Goal: Task Accomplishment & Management: Complete application form

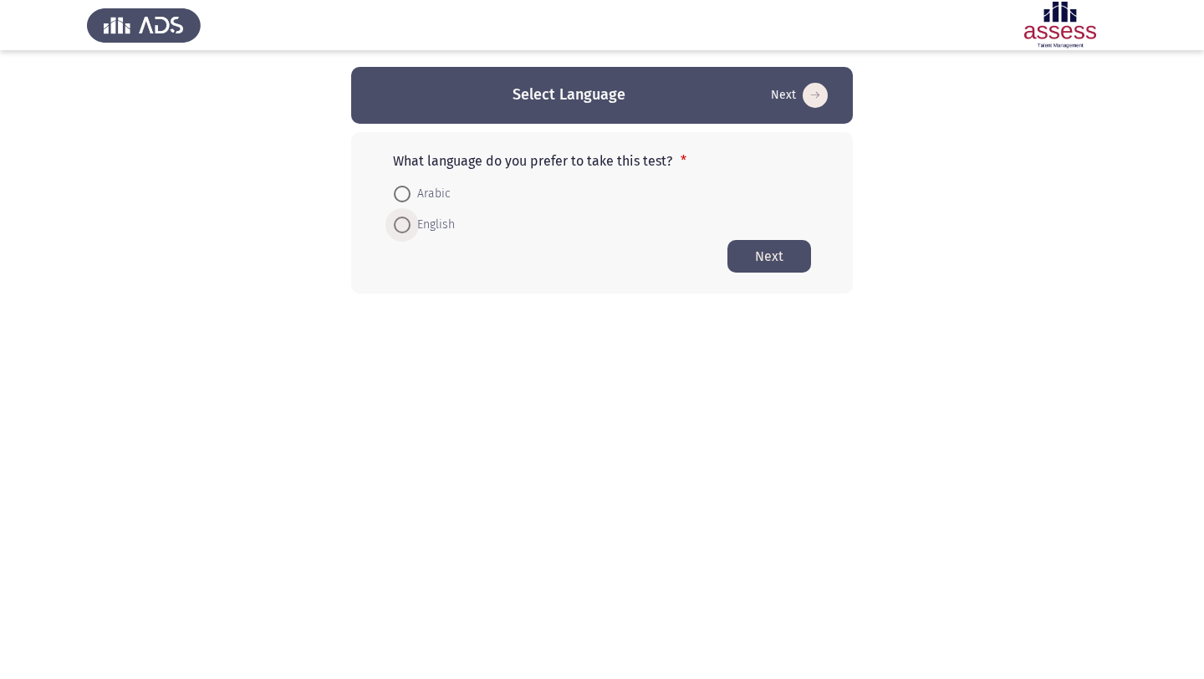
click at [403, 222] on span at bounding box center [402, 225] width 17 height 17
click at [403, 222] on input "English" at bounding box center [402, 225] width 17 height 17
radio input "true"
click at [778, 244] on button "Next" at bounding box center [769, 255] width 84 height 33
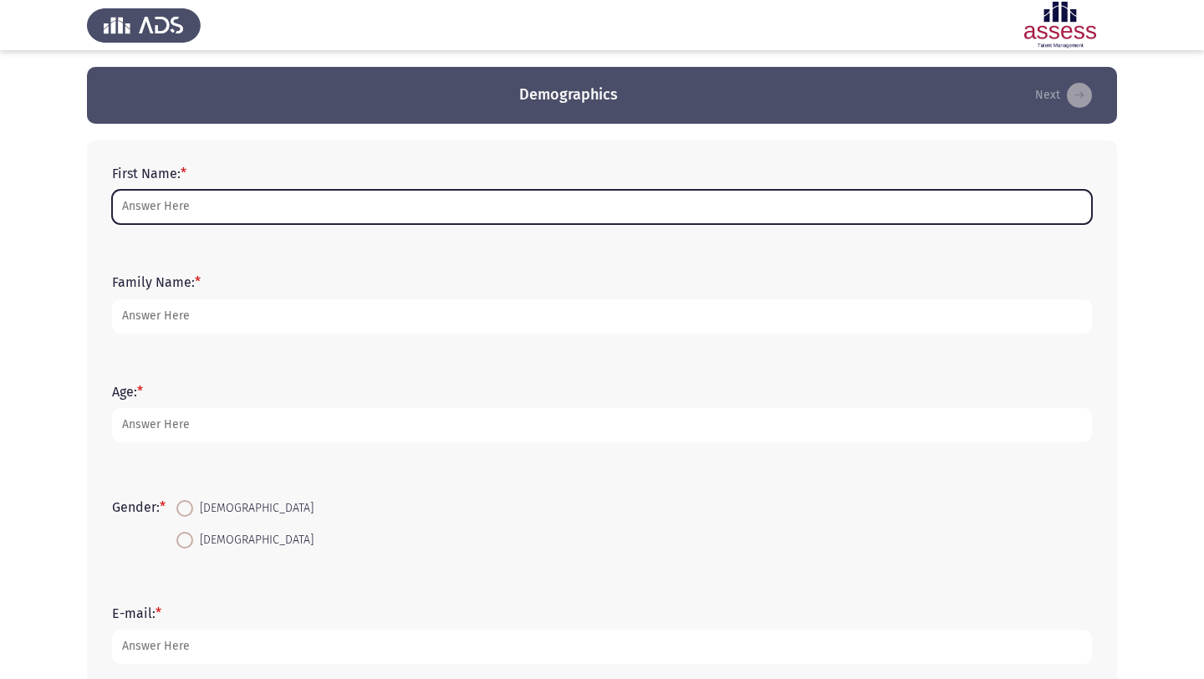
click at [363, 199] on input "First Name: *" at bounding box center [602, 207] width 980 height 34
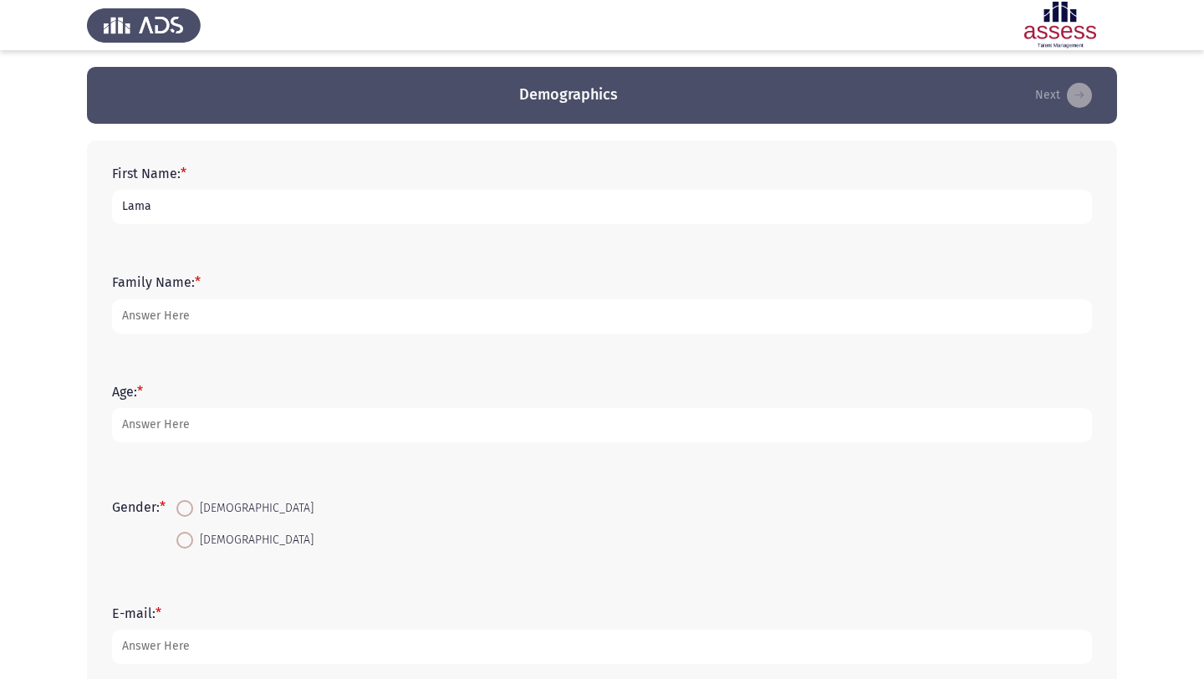
type input "Lama"
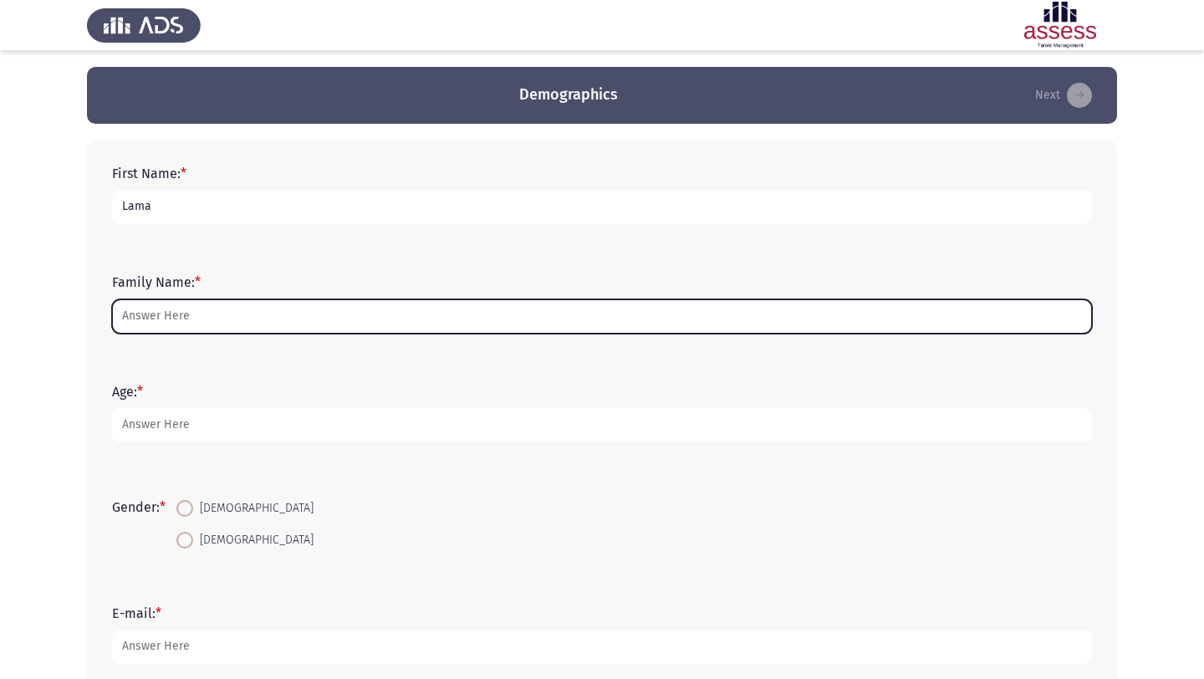
click at [186, 319] on input "Family Name: *" at bounding box center [602, 316] width 980 height 34
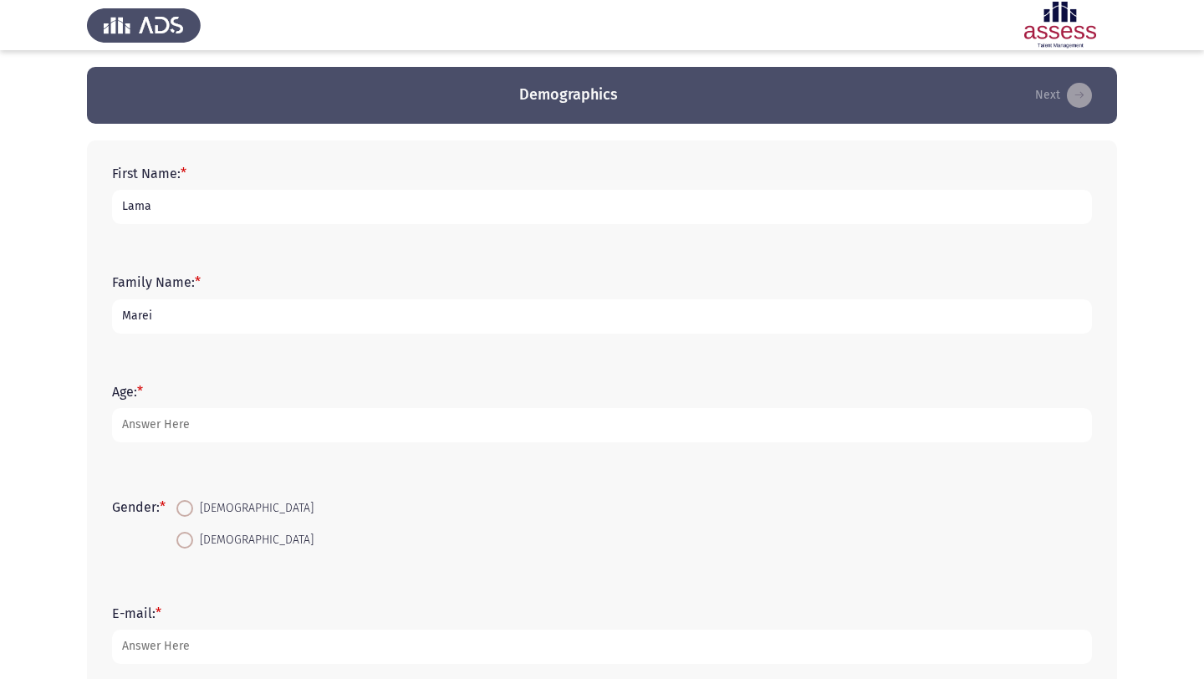
type input "Marei"
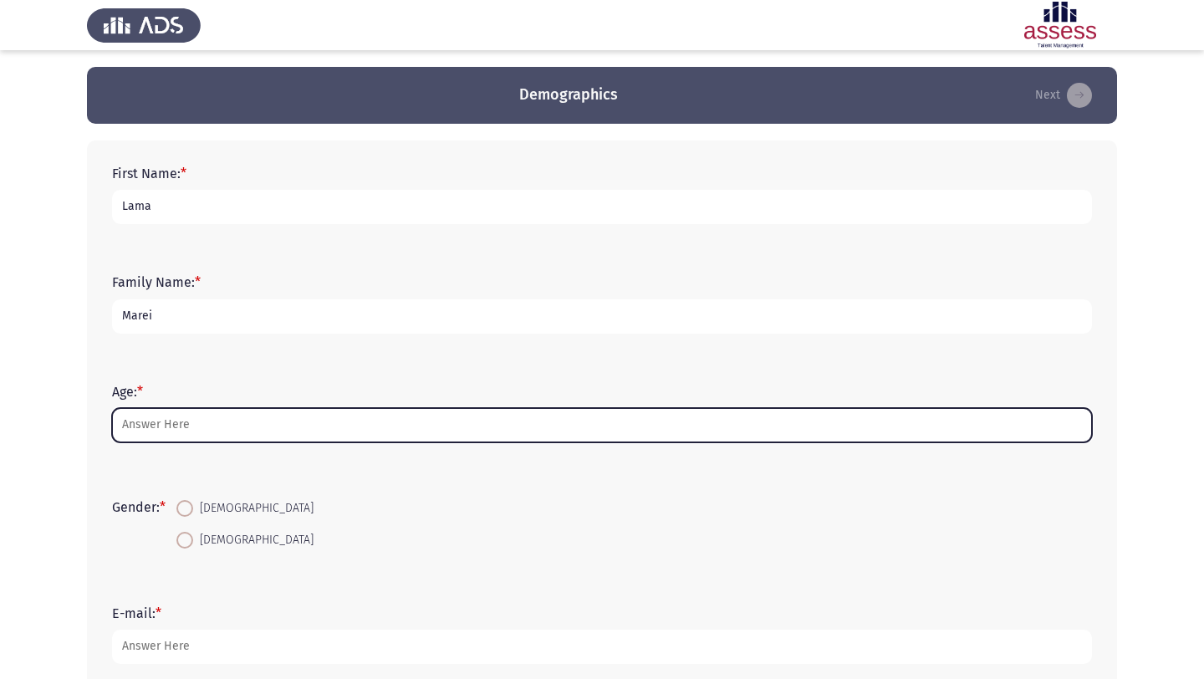
click at [183, 424] on input "Age: *" at bounding box center [602, 425] width 980 height 34
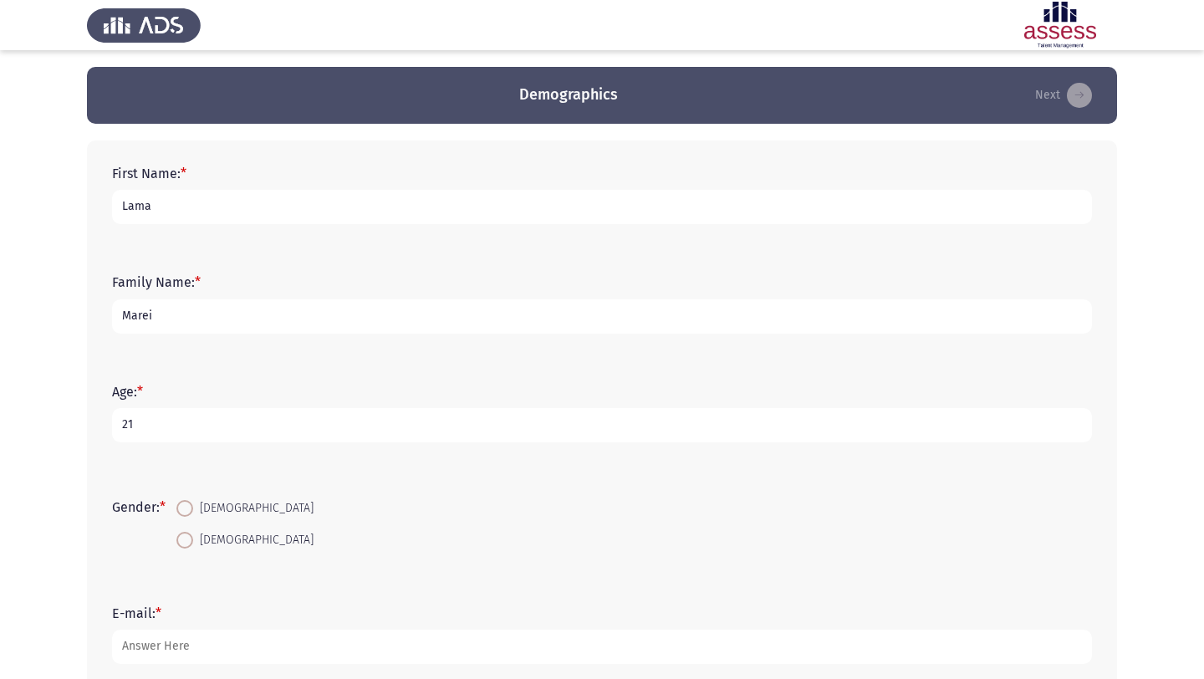
scroll to position [196, 0]
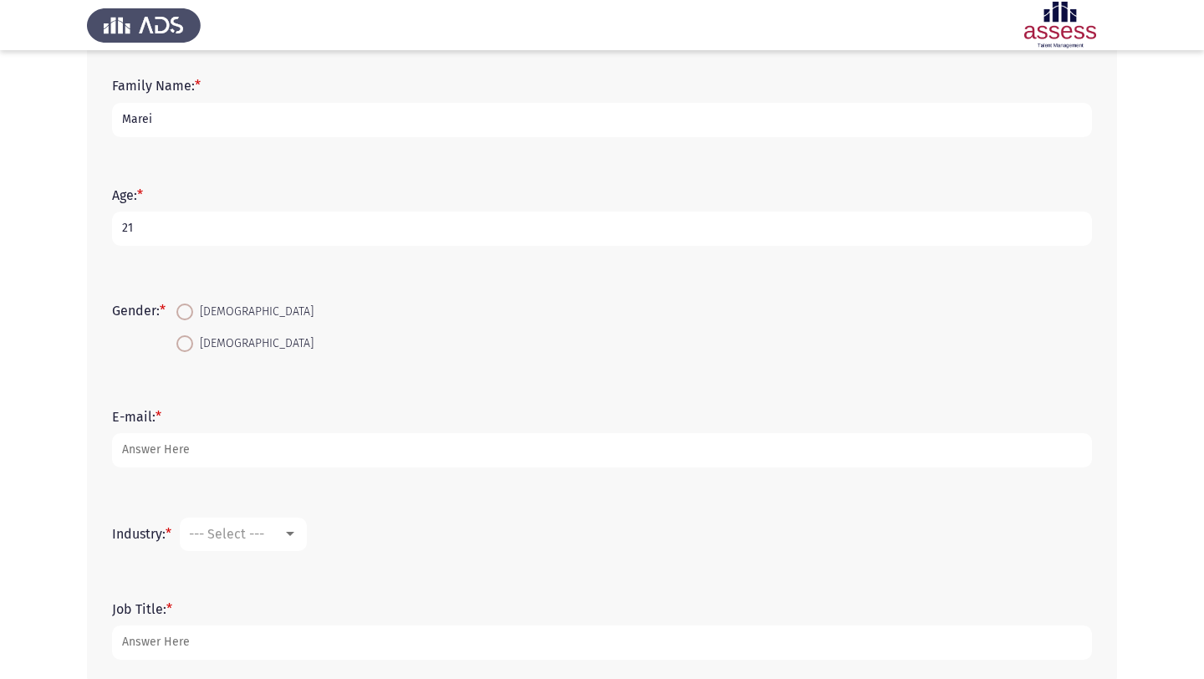
type input "21"
click at [189, 348] on span at bounding box center [184, 343] width 17 height 17
click at [189, 348] on input "[DEMOGRAPHIC_DATA]" at bounding box center [184, 343] width 17 height 17
radio input "true"
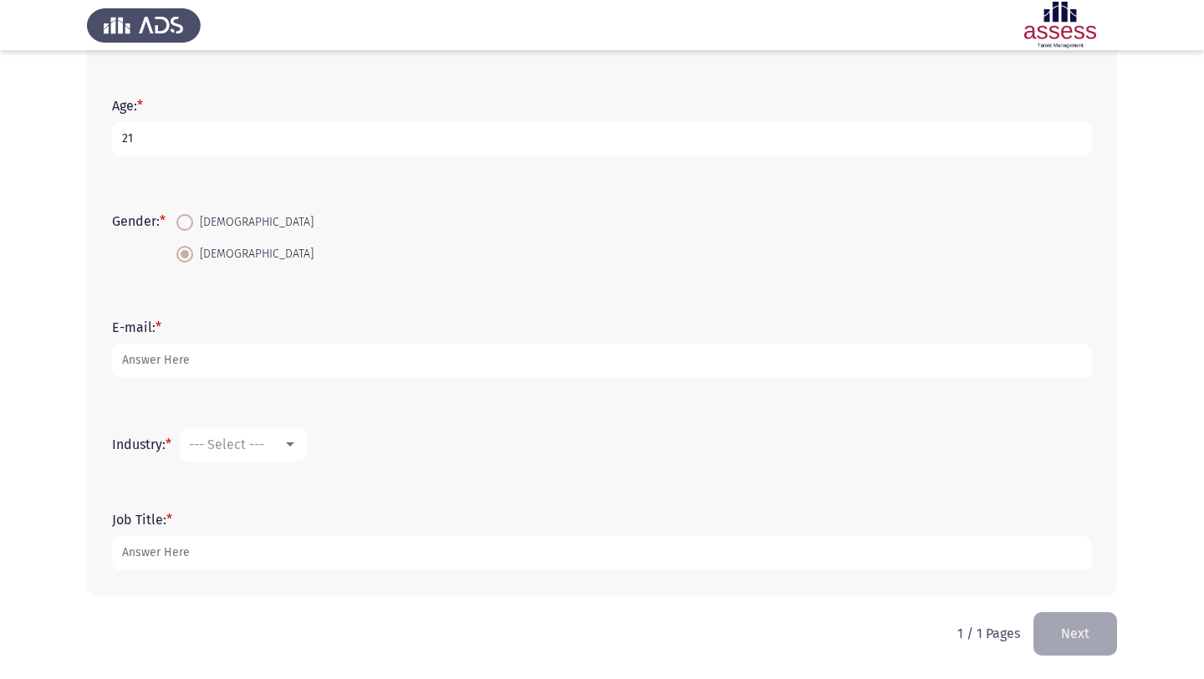
scroll to position [285, 0]
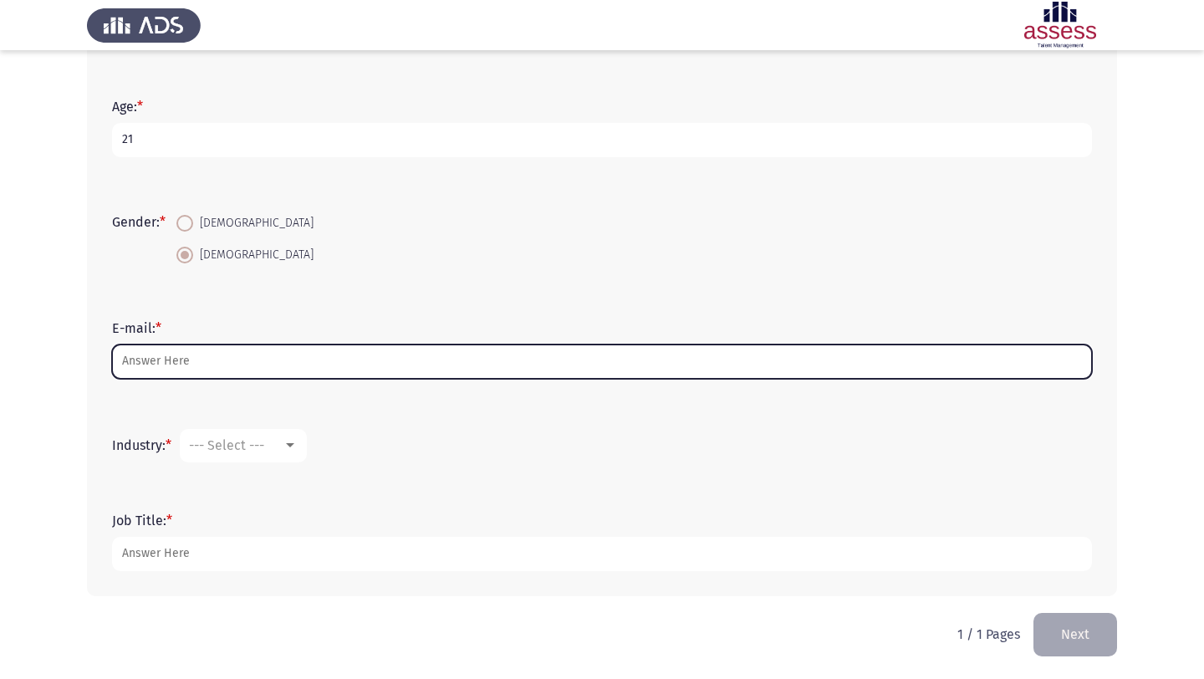
click at [166, 354] on input "E-mail: *" at bounding box center [602, 361] width 980 height 34
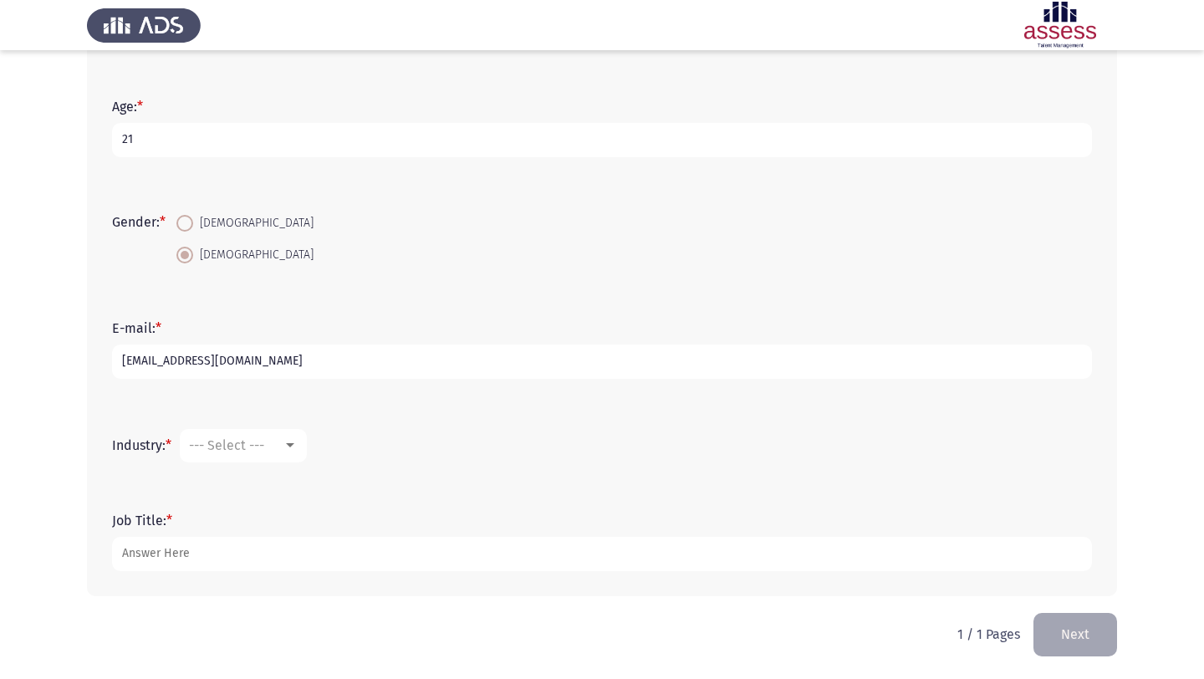
type input "[EMAIL_ADDRESS][DOMAIN_NAME]"
click at [233, 438] on span "--- Select ---" at bounding box center [226, 445] width 75 height 16
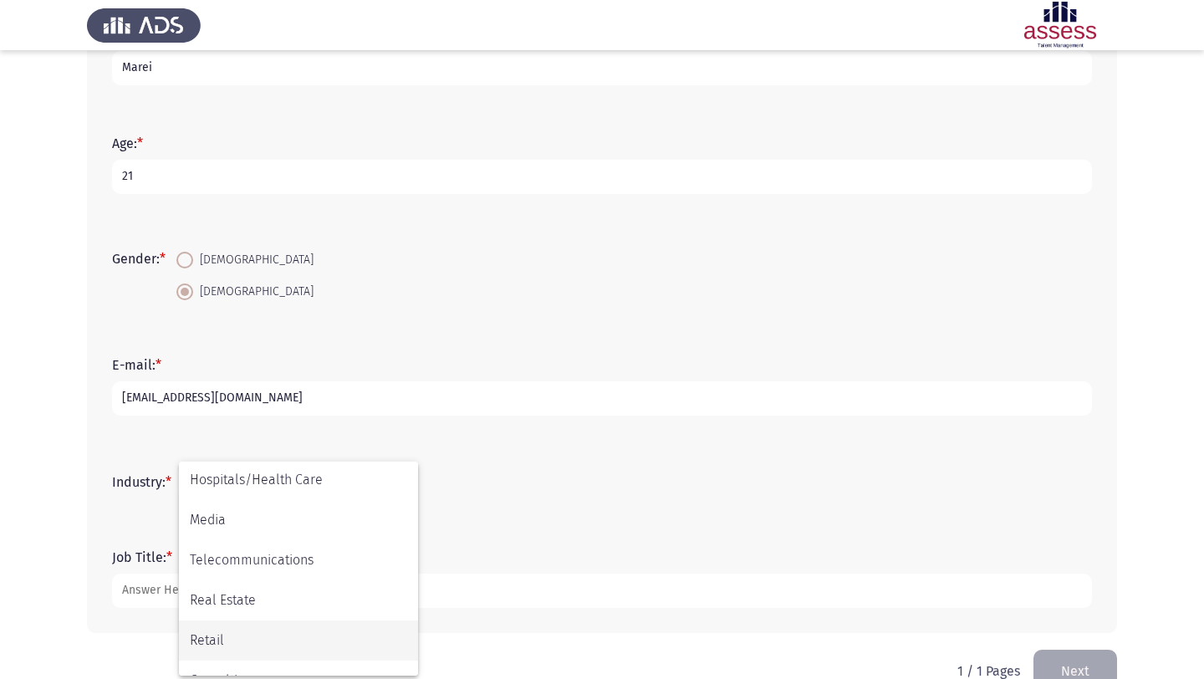
scroll to position [440, 0]
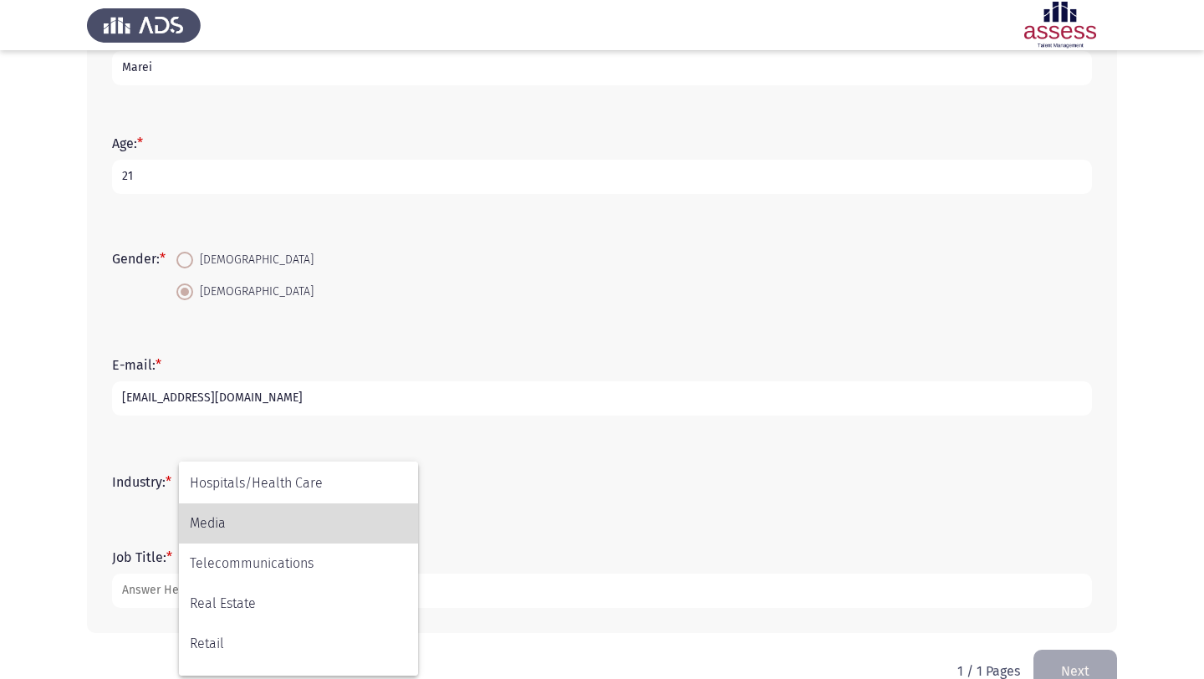
click at [248, 532] on span "Media" at bounding box center [298, 523] width 217 height 40
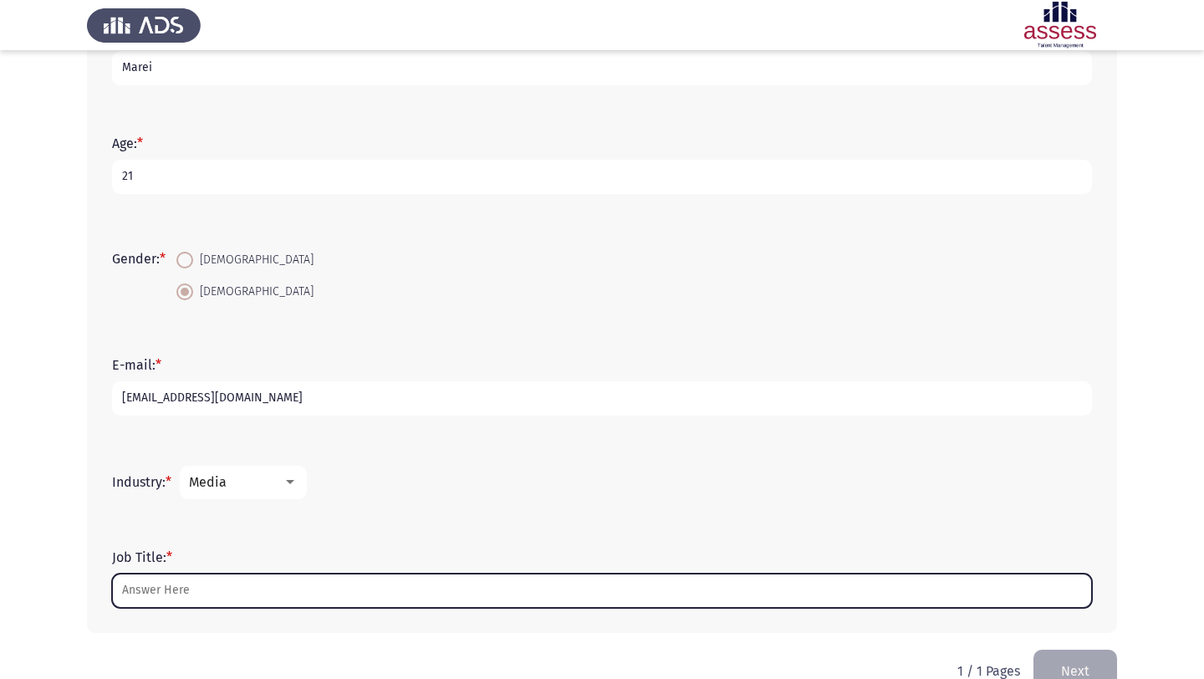
click at [207, 589] on input "Job Title: *" at bounding box center [602, 591] width 980 height 34
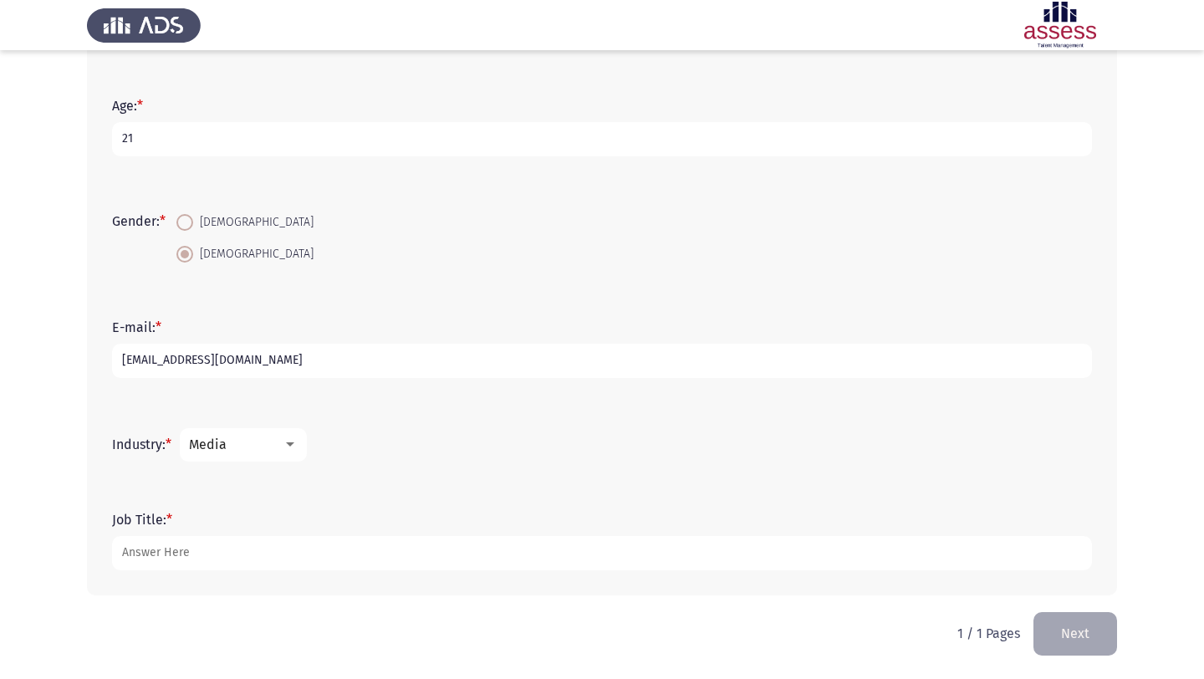
click at [257, 436] on div "Media" at bounding box center [236, 444] width 94 height 16
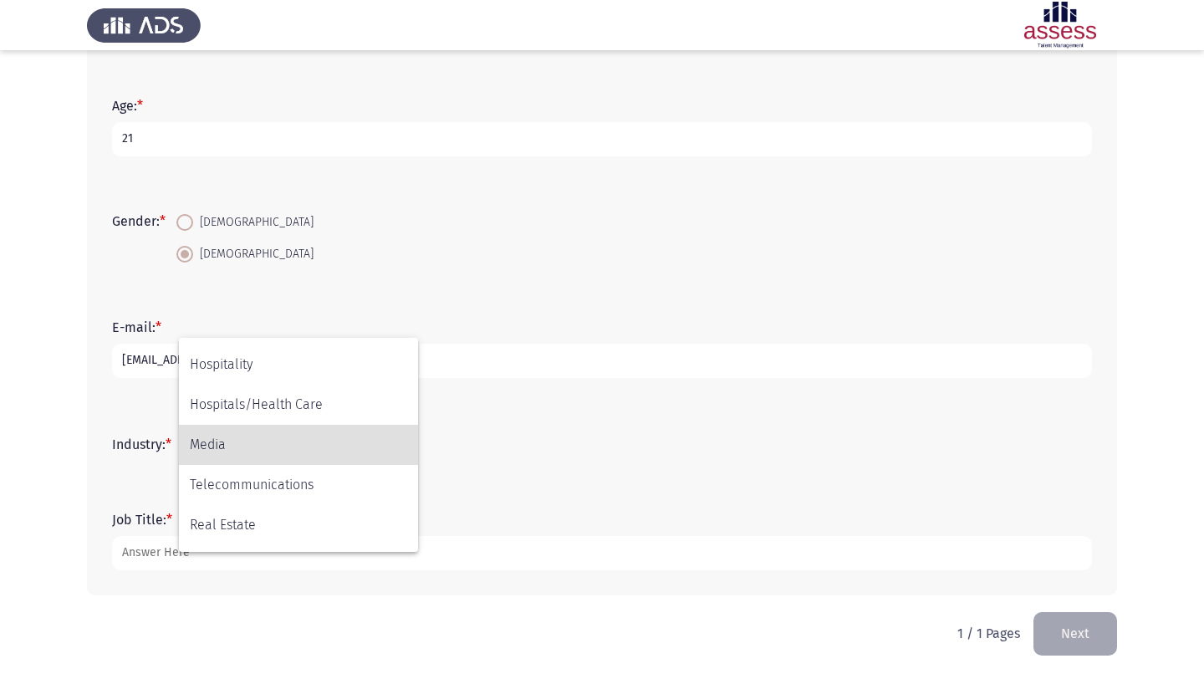
click at [565, 559] on div at bounding box center [602, 339] width 1204 height 679
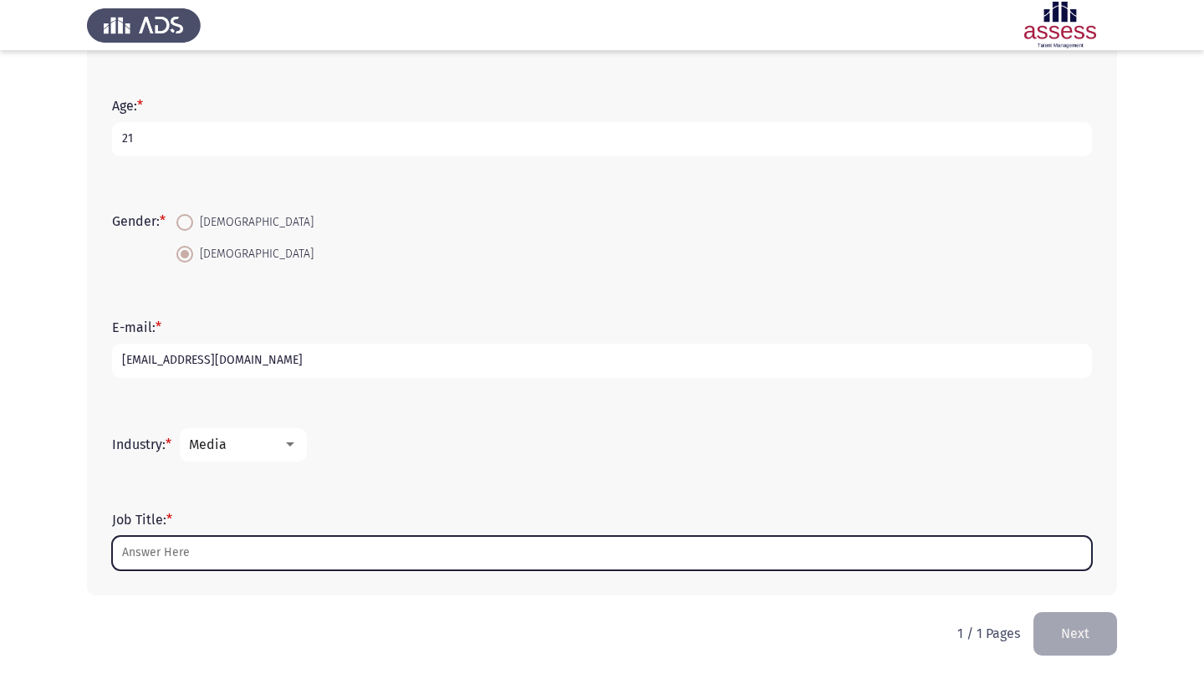
click at [233, 559] on input "Job Title: *" at bounding box center [602, 553] width 980 height 34
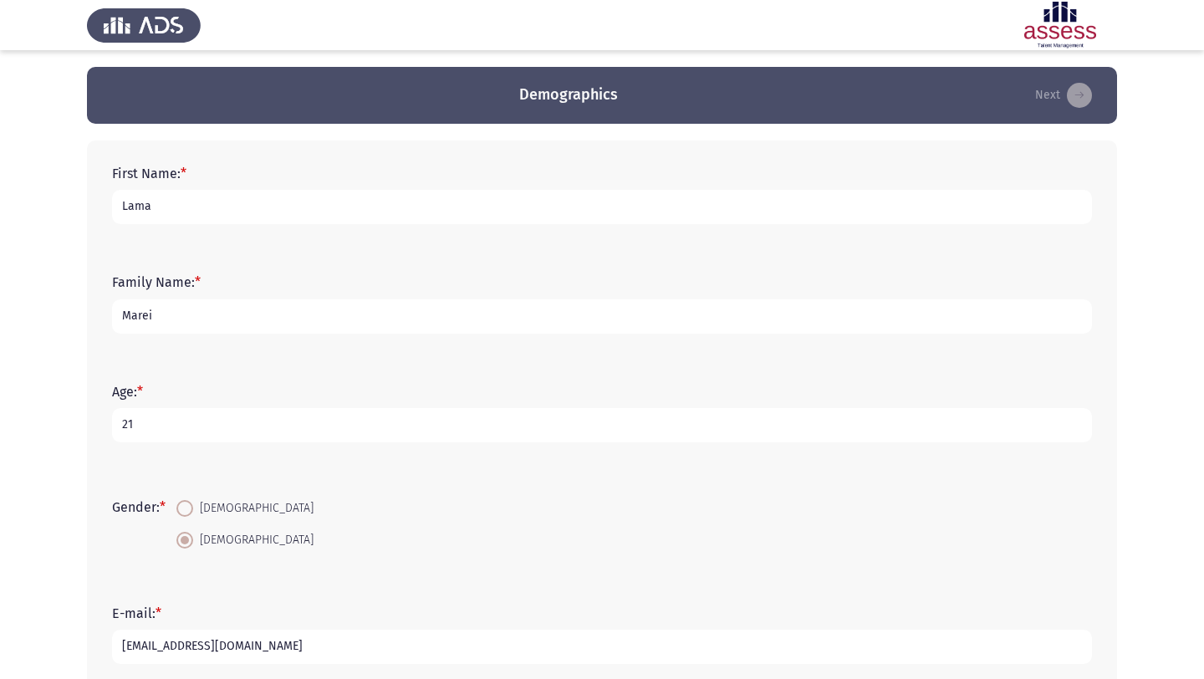
scroll to position [286, 0]
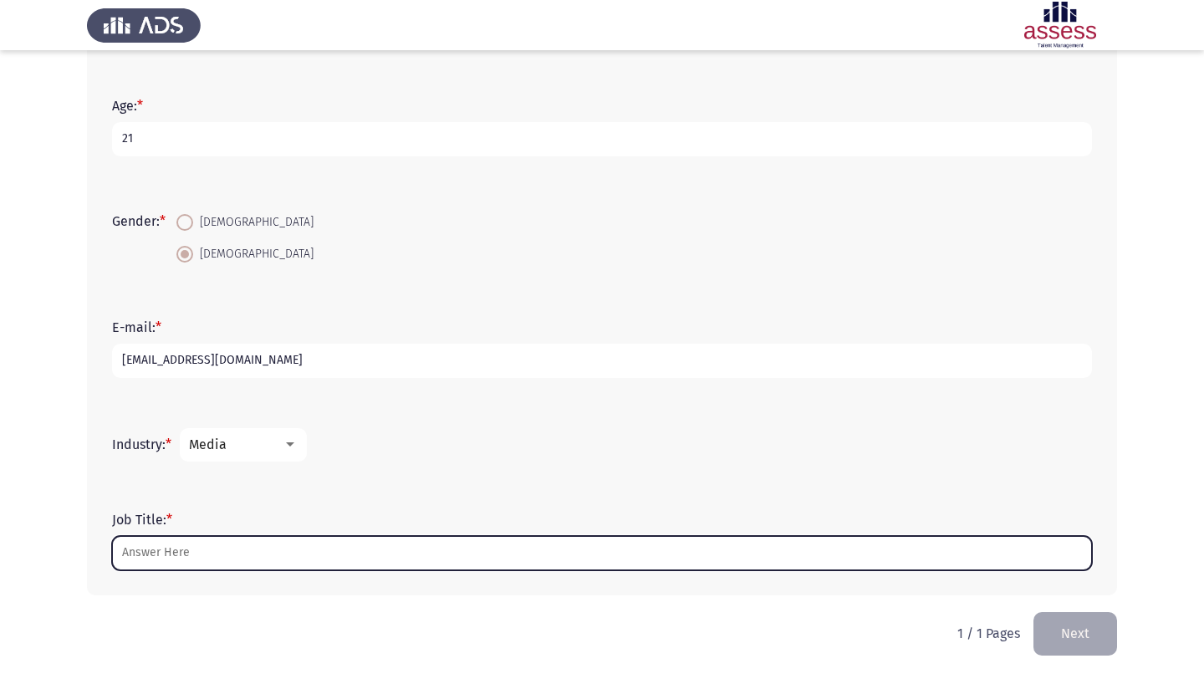
click at [274, 543] on input "Job Title: *" at bounding box center [602, 553] width 980 height 34
click at [213, 562] on input "Job Title: *" at bounding box center [602, 553] width 980 height 34
click at [226, 559] on input "Job Title: *" at bounding box center [602, 553] width 980 height 34
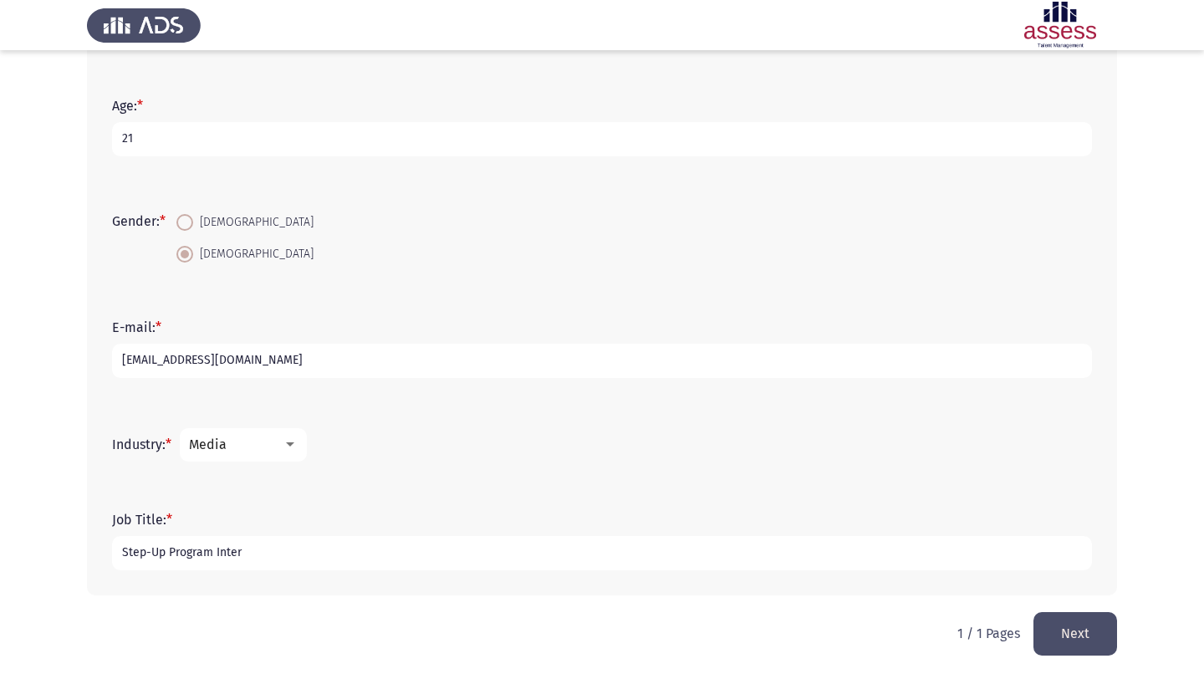
type input "Step-Up Program Inter"
